Goal: Information Seeking & Learning: Learn about a topic

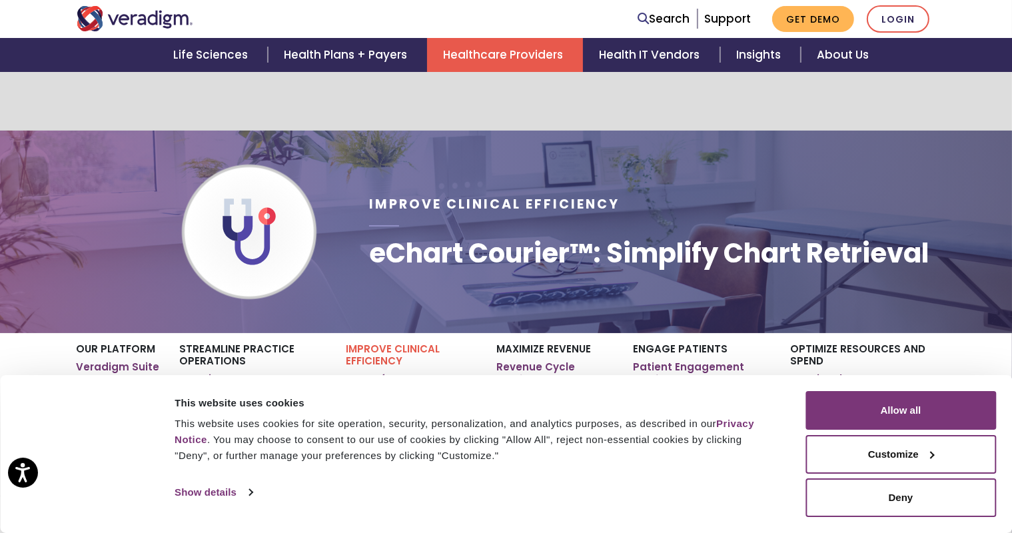
scroll to position [111, 0]
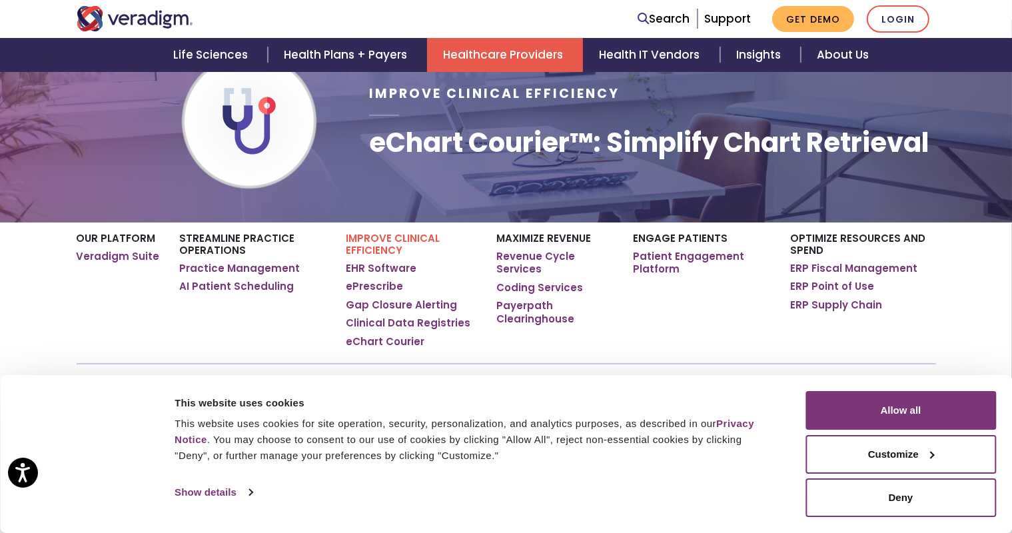
drag, startPoint x: 921, startPoint y: 452, endPoint x: 632, endPoint y: 465, distance: 289.4
click at [632, 464] on div "This website uses cookies for site operation, security, personalization, and an…" at bounding box center [475, 440] width 601 height 48
click at [909, 450] on button "Customize" at bounding box center [901, 454] width 191 height 39
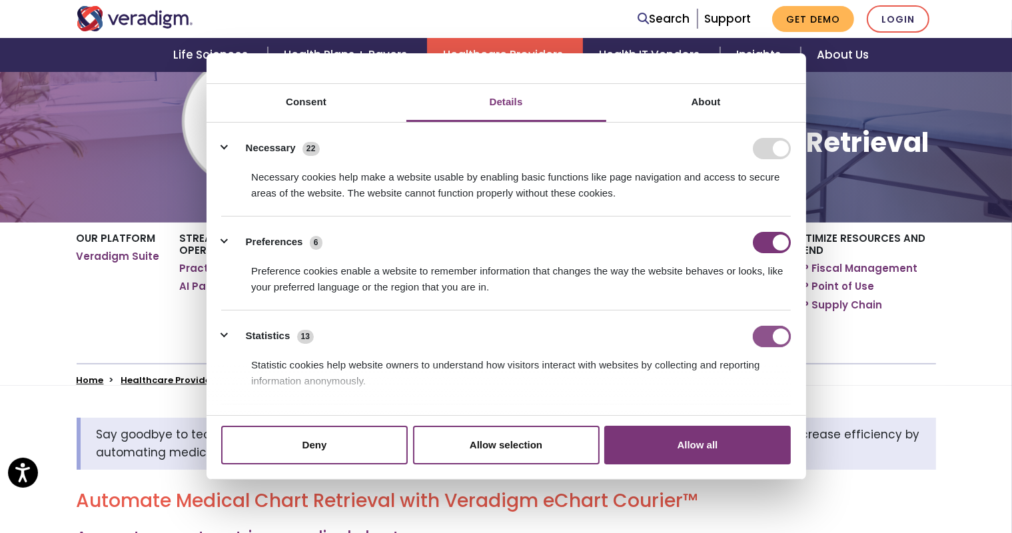
click at [758, 330] on input "Statistics" at bounding box center [772, 336] width 38 height 21
click at [760, 141] on form at bounding box center [772, 148] width 38 height 21
click at [771, 336] on input "Statistics" at bounding box center [772, 336] width 38 height 21
checkbox input "false"
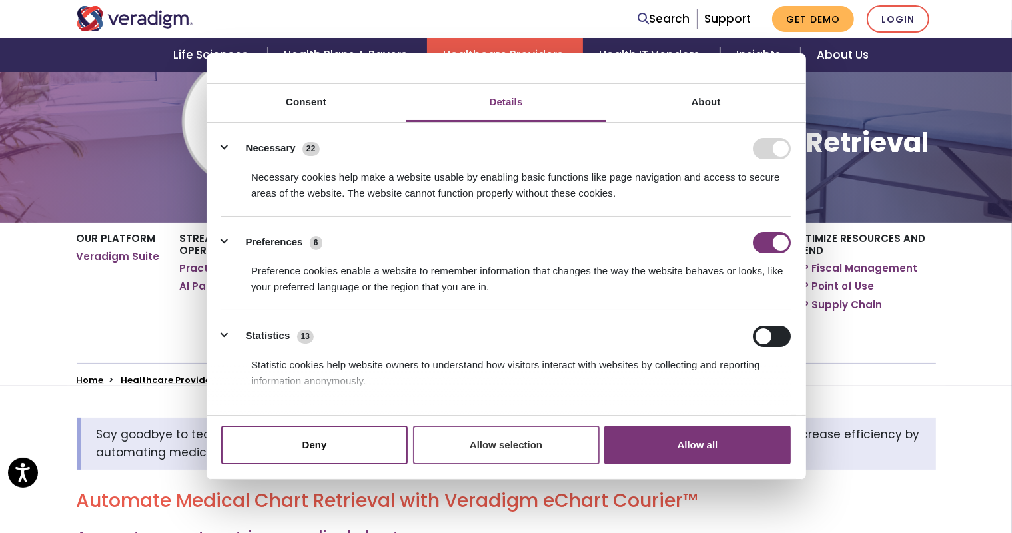
click at [480, 442] on button "Allow selection" at bounding box center [506, 445] width 187 height 39
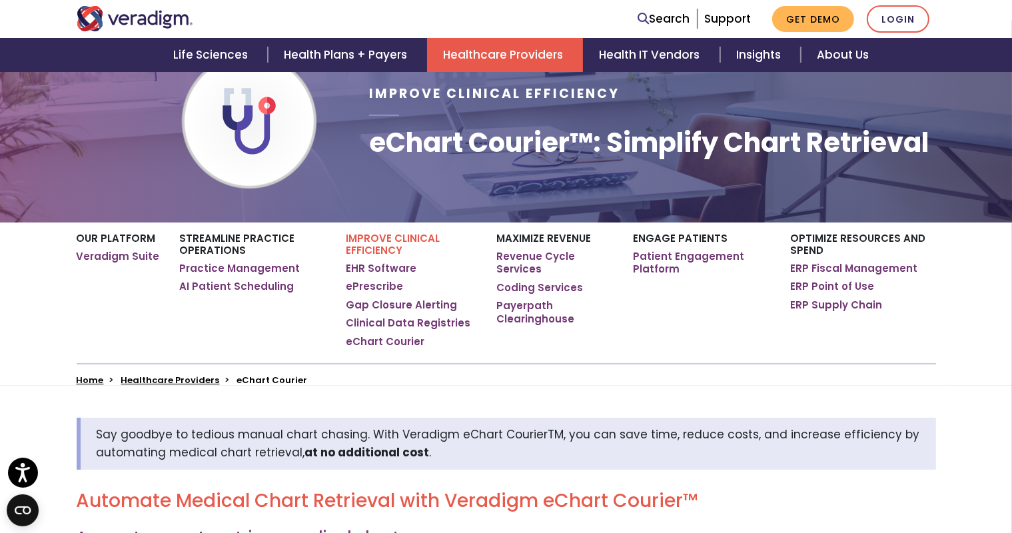
scroll to position [333, 0]
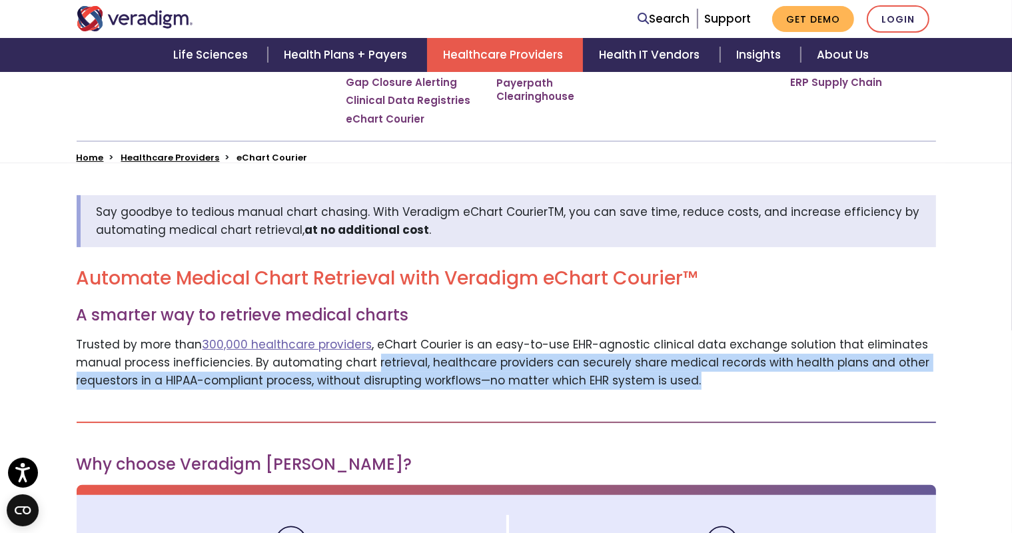
drag, startPoint x: 369, startPoint y: 384, endPoint x: 516, endPoint y: 438, distance: 156.2
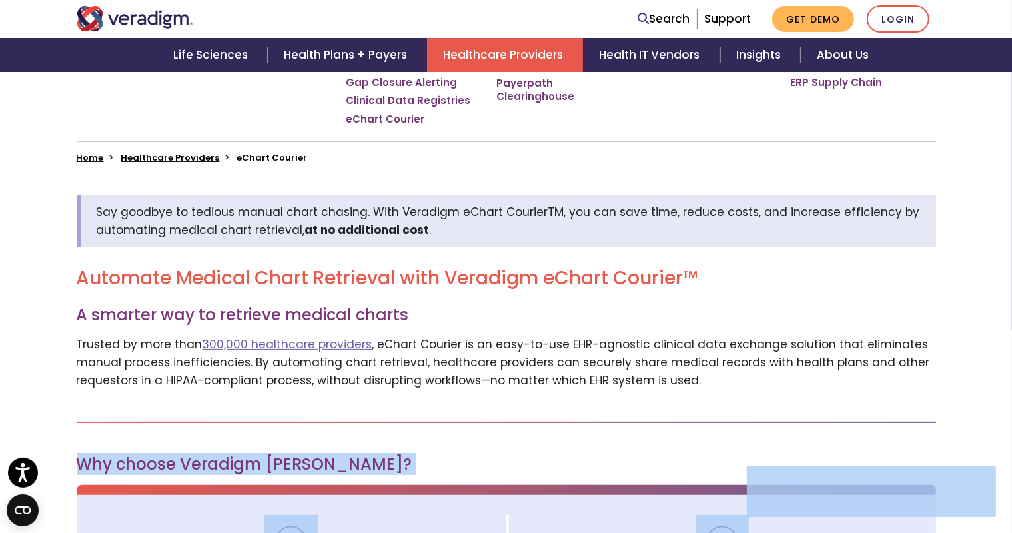
drag, startPoint x: 732, startPoint y: 394, endPoint x: 774, endPoint y: 472, distance: 89.4
click at [39, 28] on body "Accessibility Screen-Reader Guide, Feedback, and Issue Reporting | New window C…" at bounding box center [506, 63] width 1012 height 533
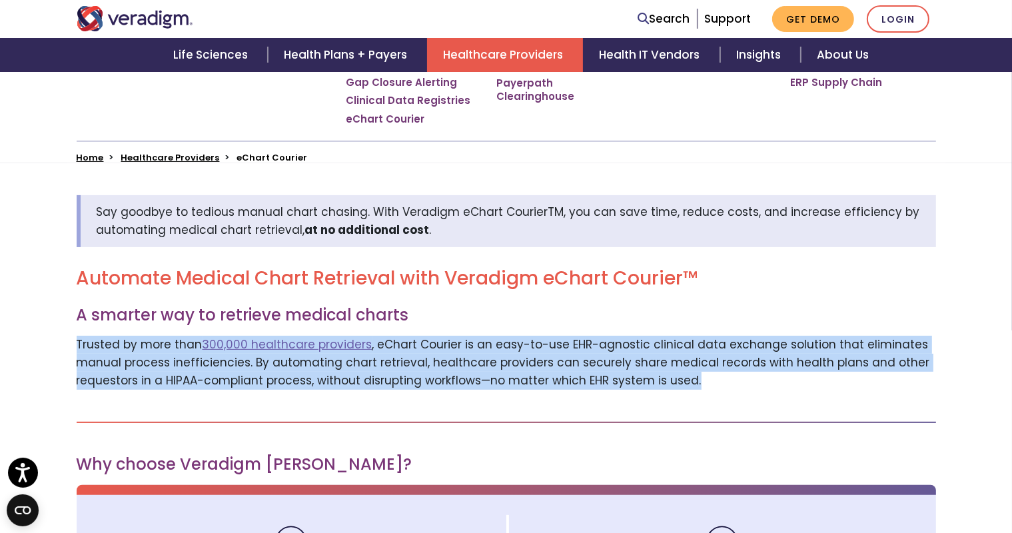
drag, startPoint x: 688, startPoint y: 320, endPoint x: 899, endPoint y: 402, distance: 226.3
click at [899, 390] on p "Trusted by more than 300,000 healthcare providers , eChart Courier is an easy-t…" at bounding box center [507, 363] width 860 height 55
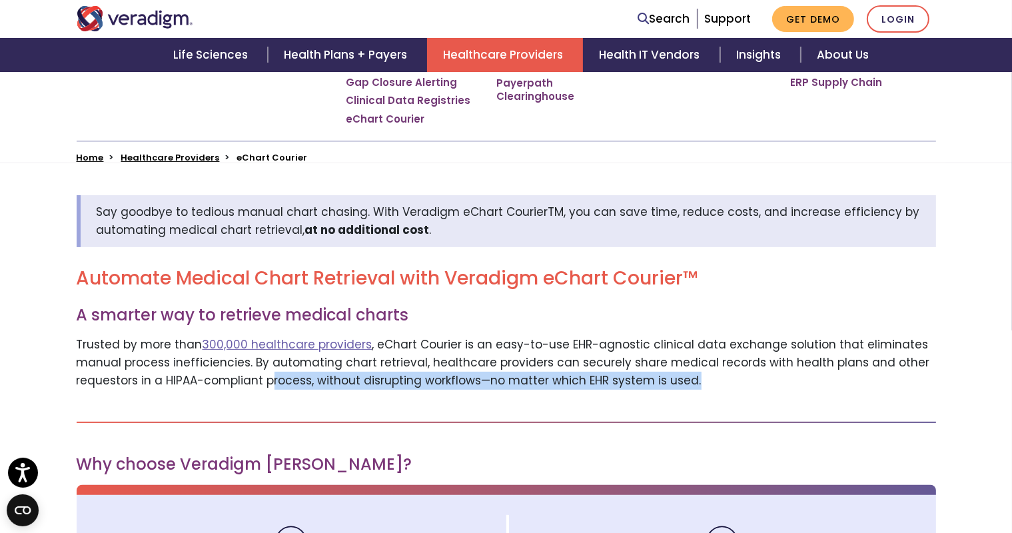
drag, startPoint x: 524, startPoint y: 464, endPoint x: 624, endPoint y: 468, distance: 100.7
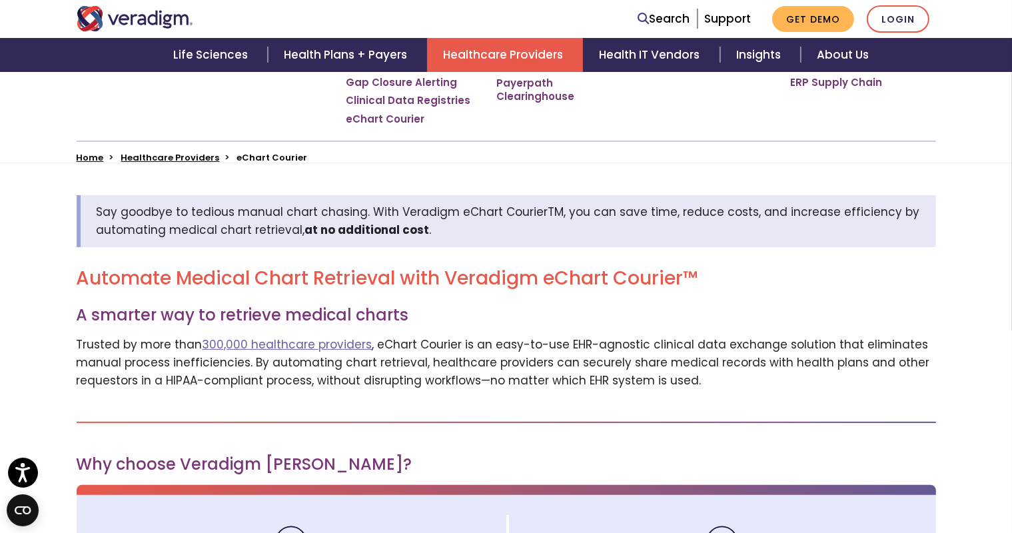
click at [507, 356] on p "Trusted by more than 300,000 healthcare providers , eChart Courier is an easy-t…" at bounding box center [507, 363] width 860 height 55
drag, startPoint x: 698, startPoint y: 438, endPoint x: 784, endPoint y: 407, distance: 91.3
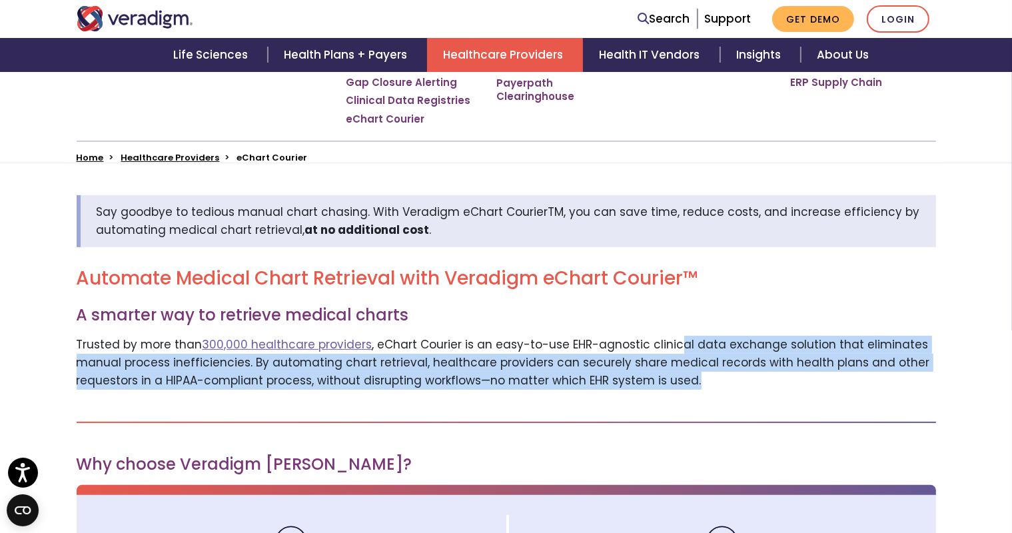
drag, startPoint x: 671, startPoint y: 344, endPoint x: 843, endPoint y: 406, distance: 183.0
click at [839, 390] on p "Trusted by more than 300,000 healthcare providers , eChart Courier is an easy-t…" at bounding box center [507, 363] width 860 height 55
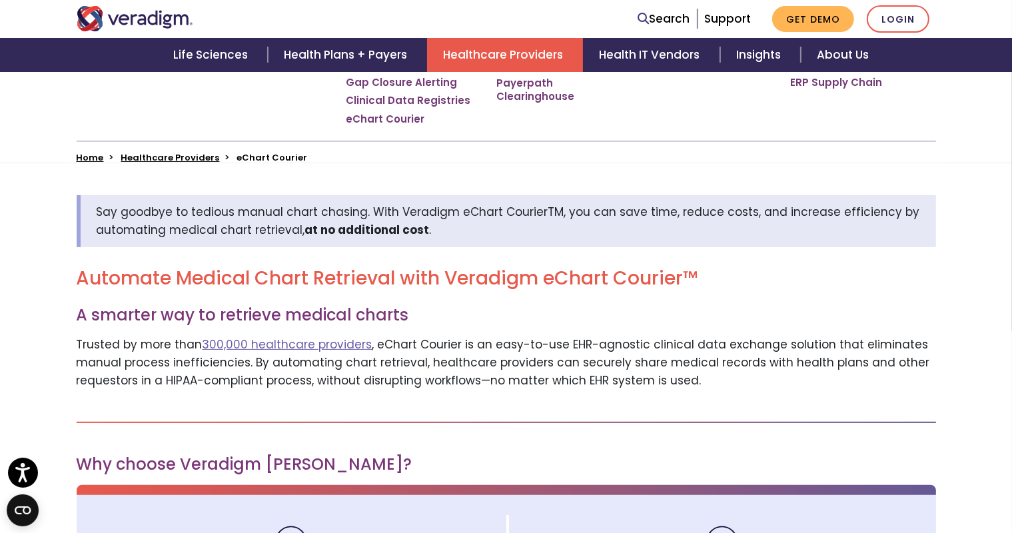
scroll to position [555, 0]
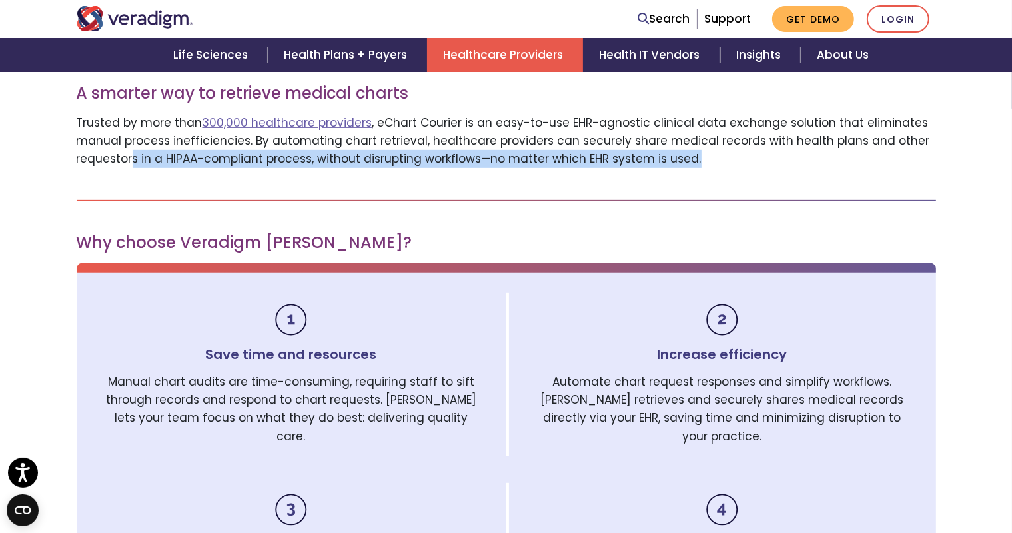
drag, startPoint x: 260, startPoint y: 225, endPoint x: 406, endPoint y: 274, distance: 154.0
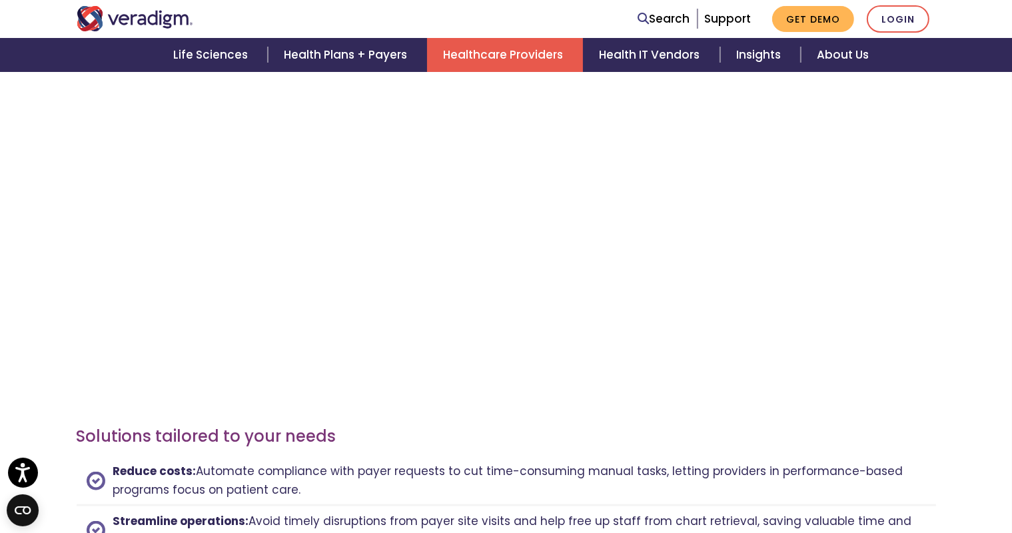
scroll to position [1221, 0]
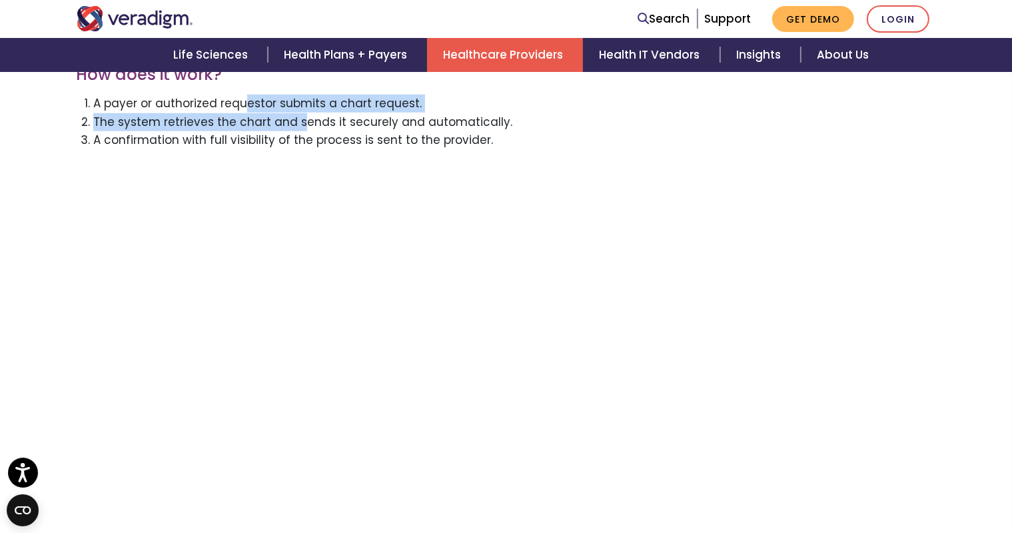
drag, startPoint x: 245, startPoint y: 162, endPoint x: 387, endPoint y: 191, distance: 144.9
click at [368, 149] on ol "A payer or authorized requestor submits a chart request. The system retrieves t…" at bounding box center [507, 122] width 860 height 55
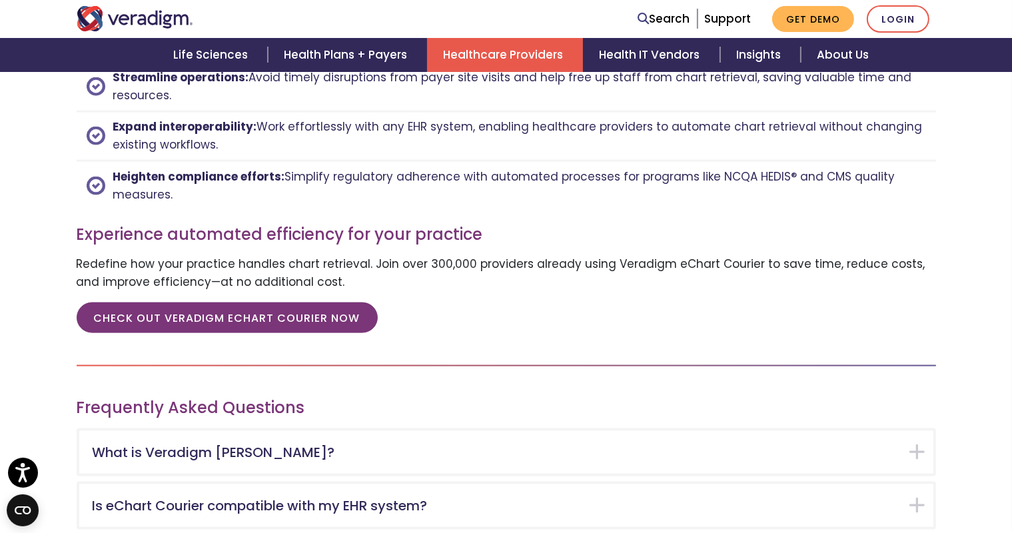
scroll to position [1888, 0]
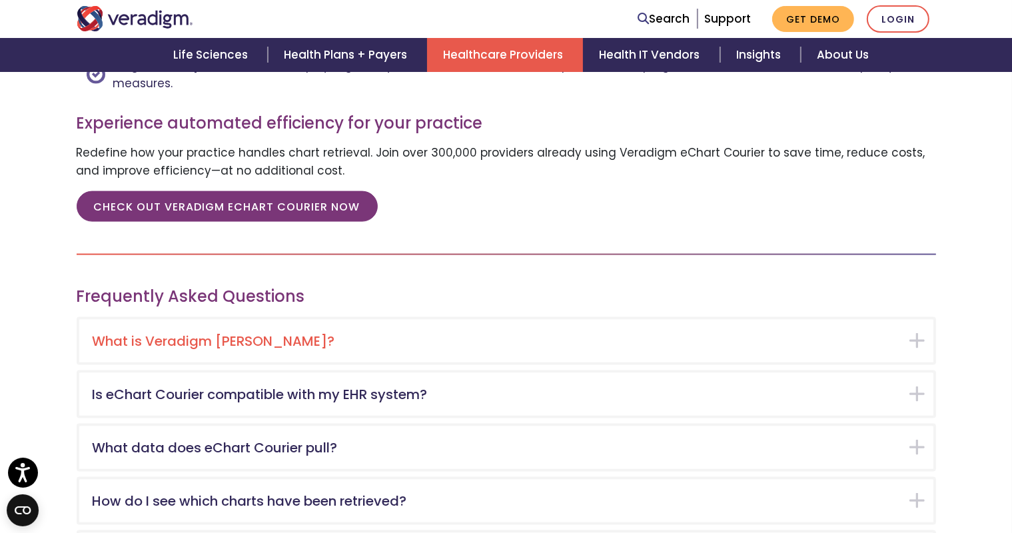
click at [275, 349] on h5 "What is Veradigm eChart Courier?" at bounding box center [497, 341] width 808 height 16
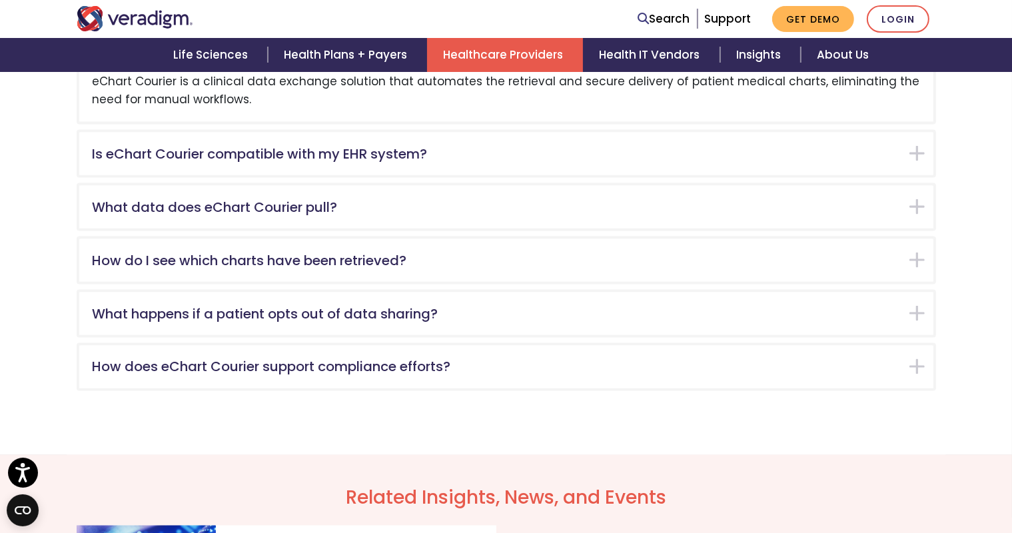
scroll to position [2203, 0]
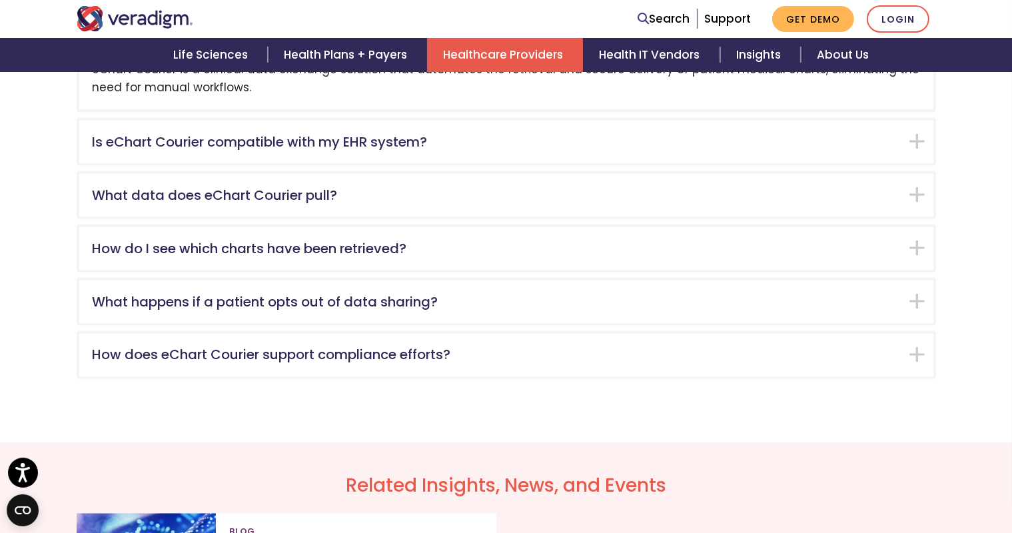
drag, startPoint x: 274, startPoint y: 157, endPoint x: 430, endPoint y: 191, distance: 159.7
click at [408, 200] on div "What is Veradigm eChart Courier? eChart Courier is a clinical data exchange sol…" at bounding box center [507, 190] width 860 height 377
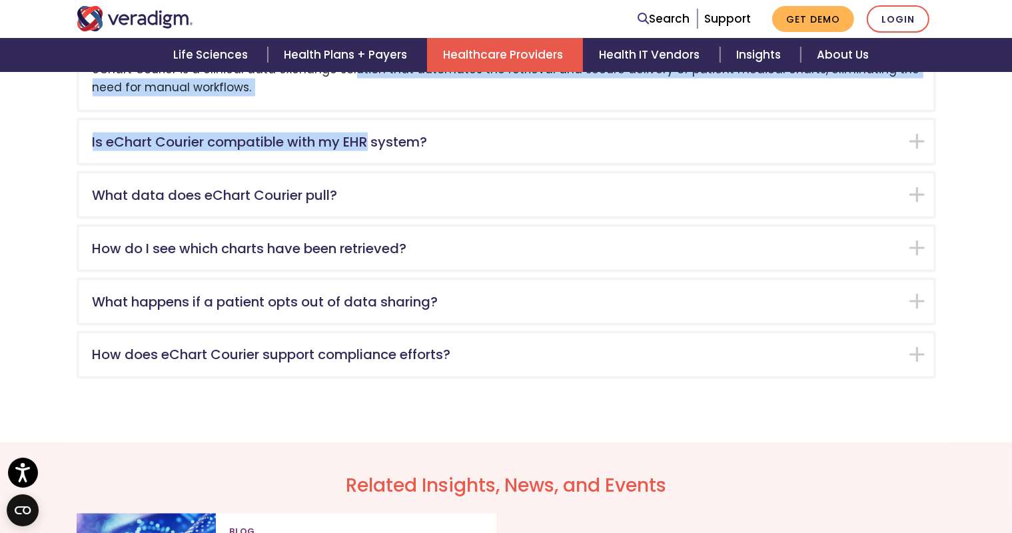
click at [292, 163] on div "Is eChart Courier compatible with my EHR system?" at bounding box center [506, 142] width 854 height 43
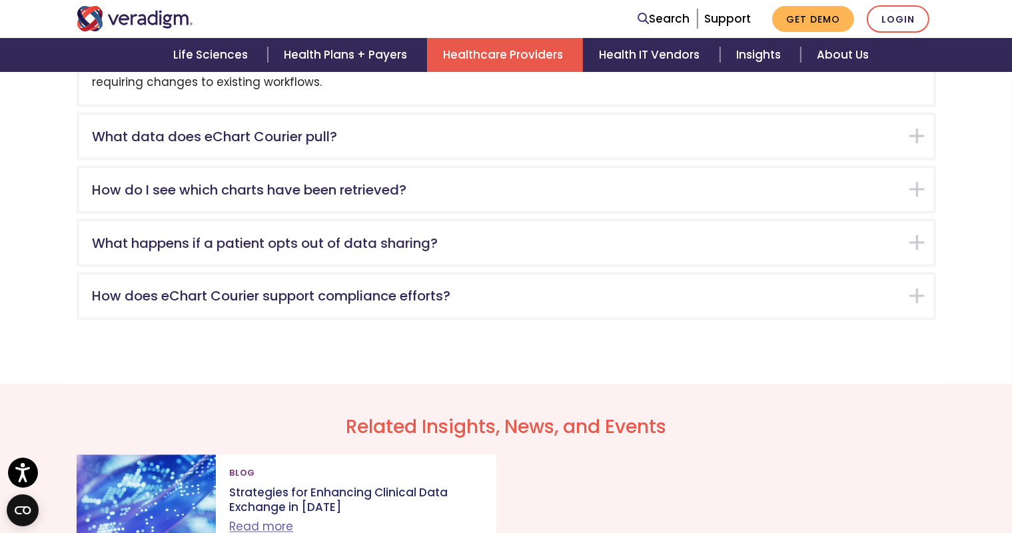
scroll to position [2262, 0]
drag, startPoint x: 180, startPoint y: 144, endPoint x: 403, endPoint y: 201, distance: 230.4
click at [359, 202] on div "What is Veradigm eChart Courier? eChart Courier is a clinical data exchange sol…" at bounding box center [507, 131] width 860 height 377
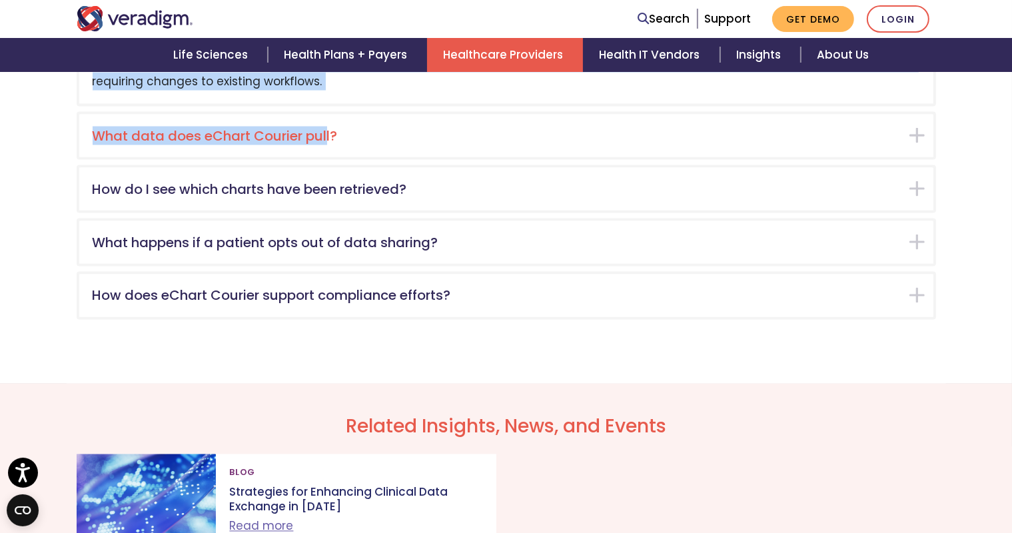
click at [298, 157] on div "What data does eChart Courier pull?" at bounding box center [506, 136] width 854 height 43
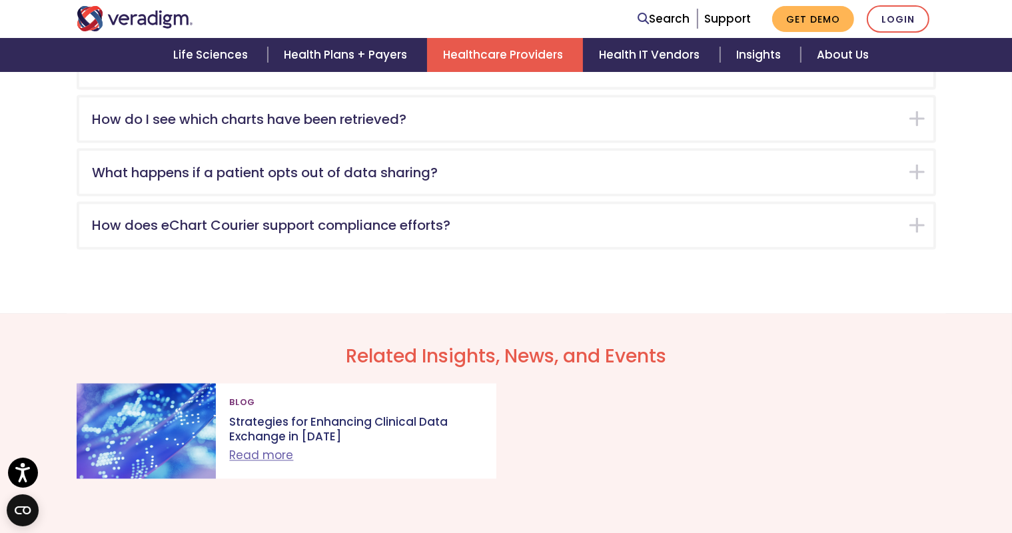
scroll to position [2321, 0]
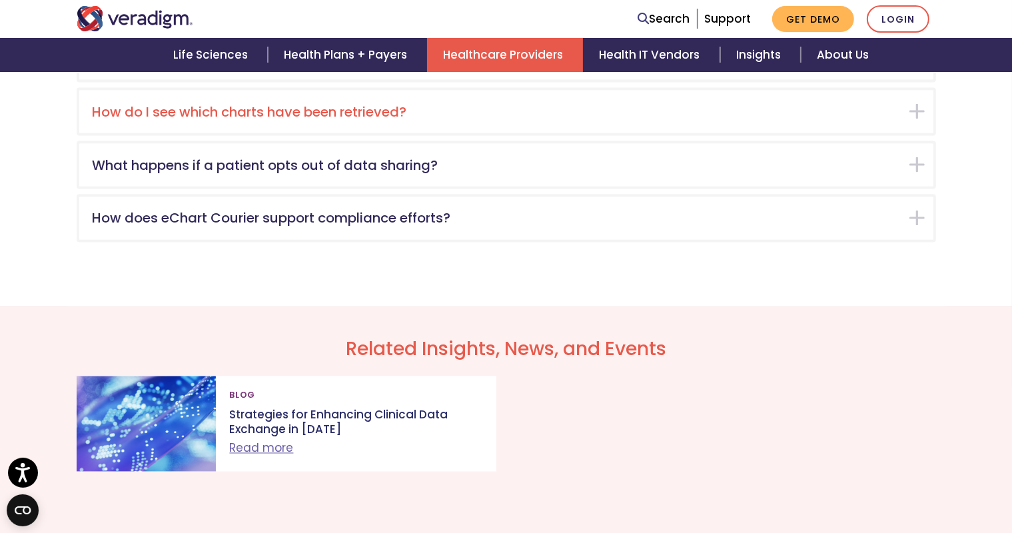
click at [293, 120] on h5 "How do I see which charts have been retrieved?" at bounding box center [497, 112] width 808 height 16
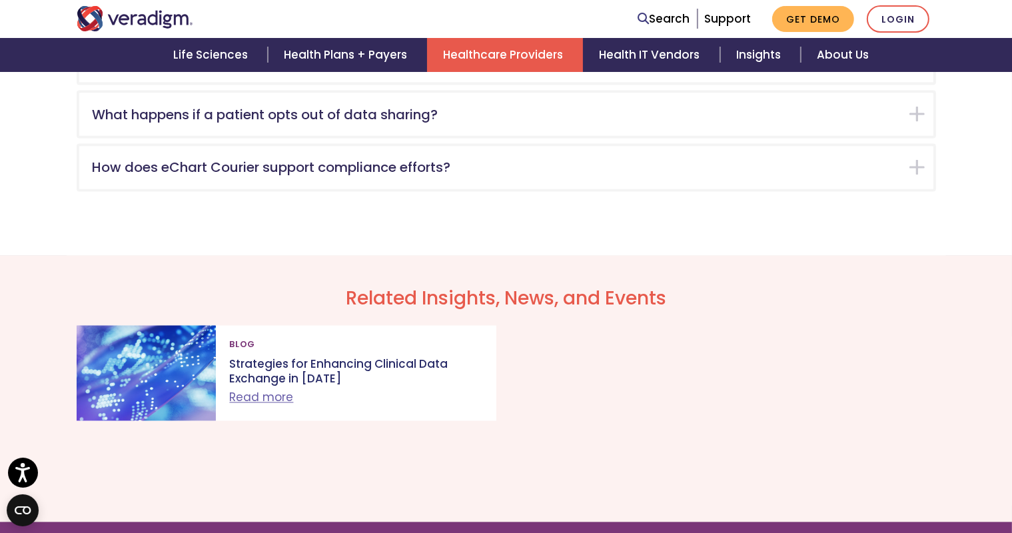
scroll to position [2380, 0]
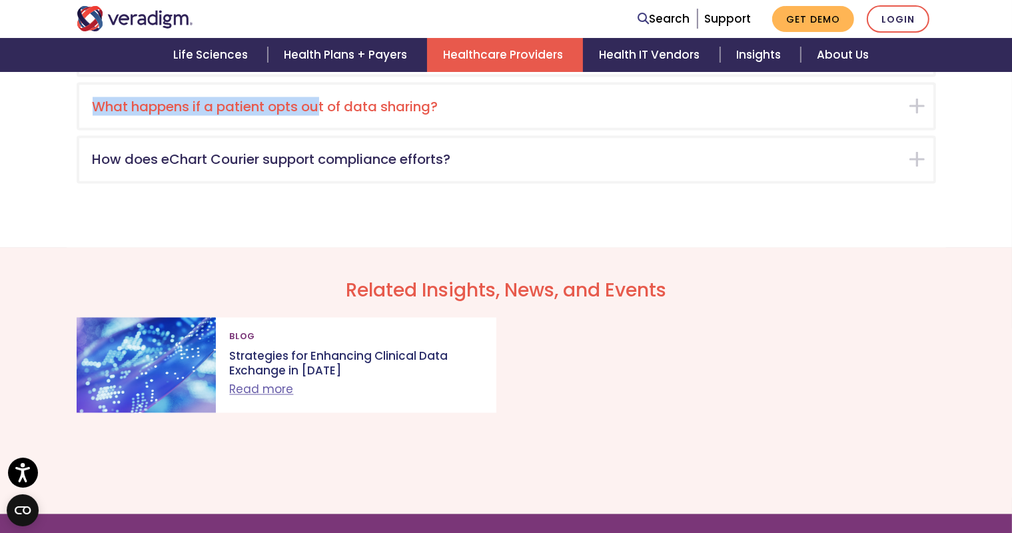
drag, startPoint x: 128, startPoint y: 151, endPoint x: 441, endPoint y: 237, distance: 324.6
click at [421, 184] on div "What is Veradigm eChart Courier? eChart Courier is a clinical data exchange sol…" at bounding box center [507, 4] width 860 height 359
click at [306, 115] on h5 "What happens if a patient opts out of data sharing?" at bounding box center [497, 107] width 808 height 16
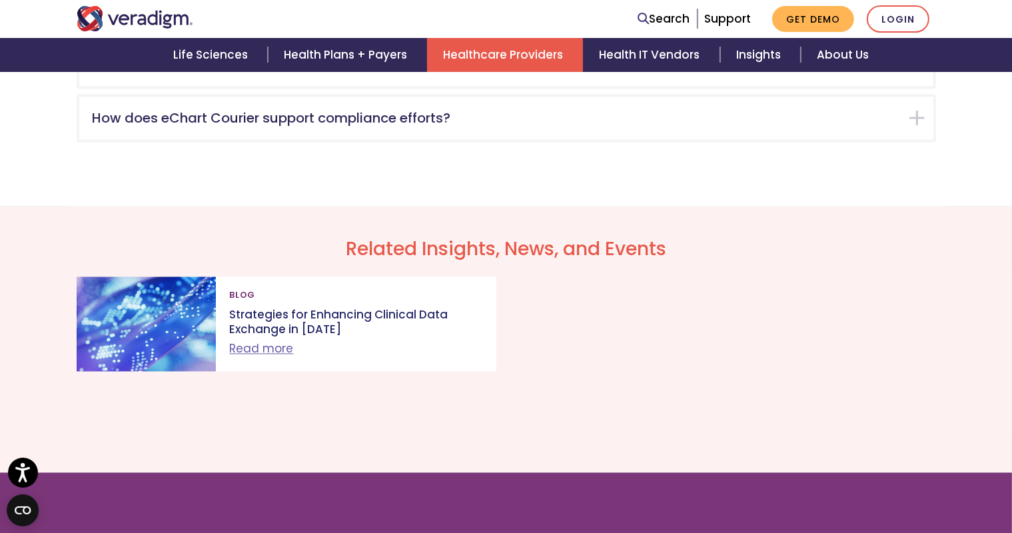
scroll to position [2440, 0]
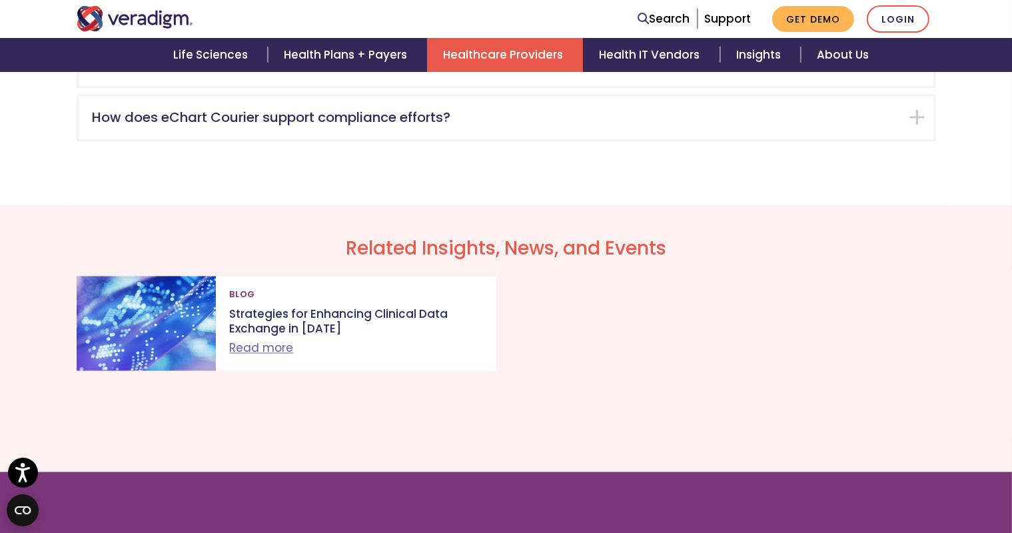
click at [407, 86] on div "eChart Courier respects patient preferences and does not retrieve or share medi…" at bounding box center [506, 54] width 854 height 63
click at [366, 126] on h5 "How does eChart Courier support compliance efforts?" at bounding box center [497, 118] width 808 height 16
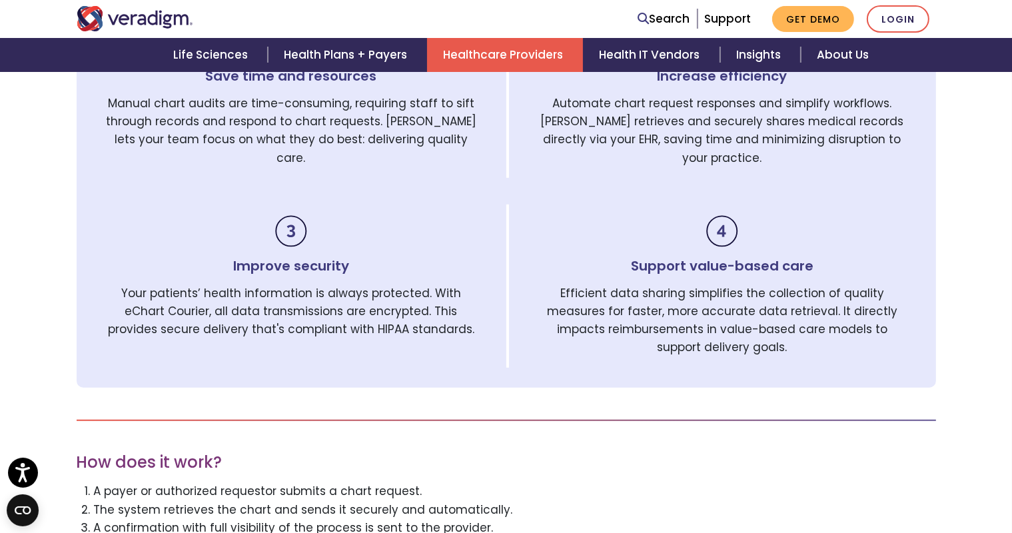
scroll to position [500, 0]
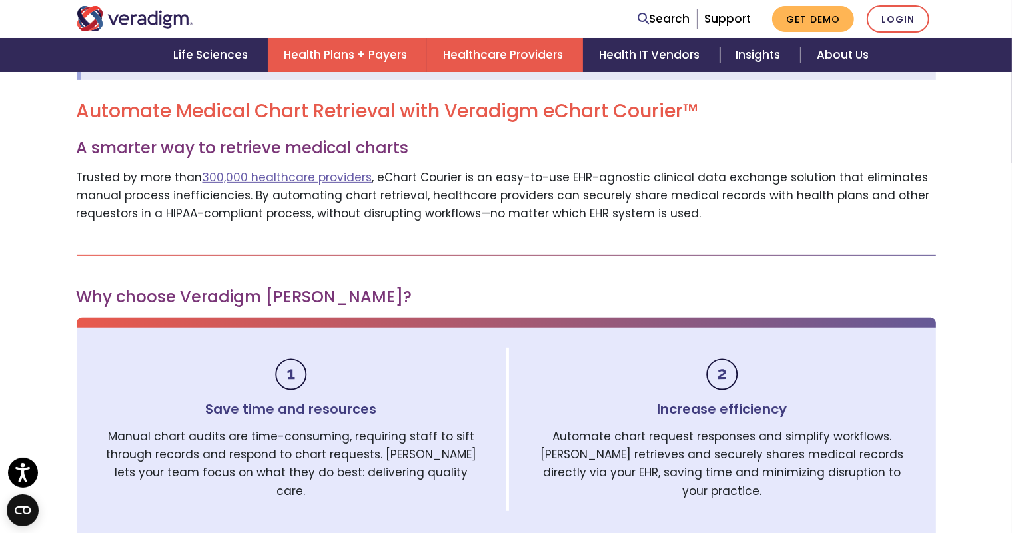
click at [384, 43] on link "Health Plans + Payers" at bounding box center [347, 55] width 159 height 34
